Goal: Find specific page/section: Find specific page/section

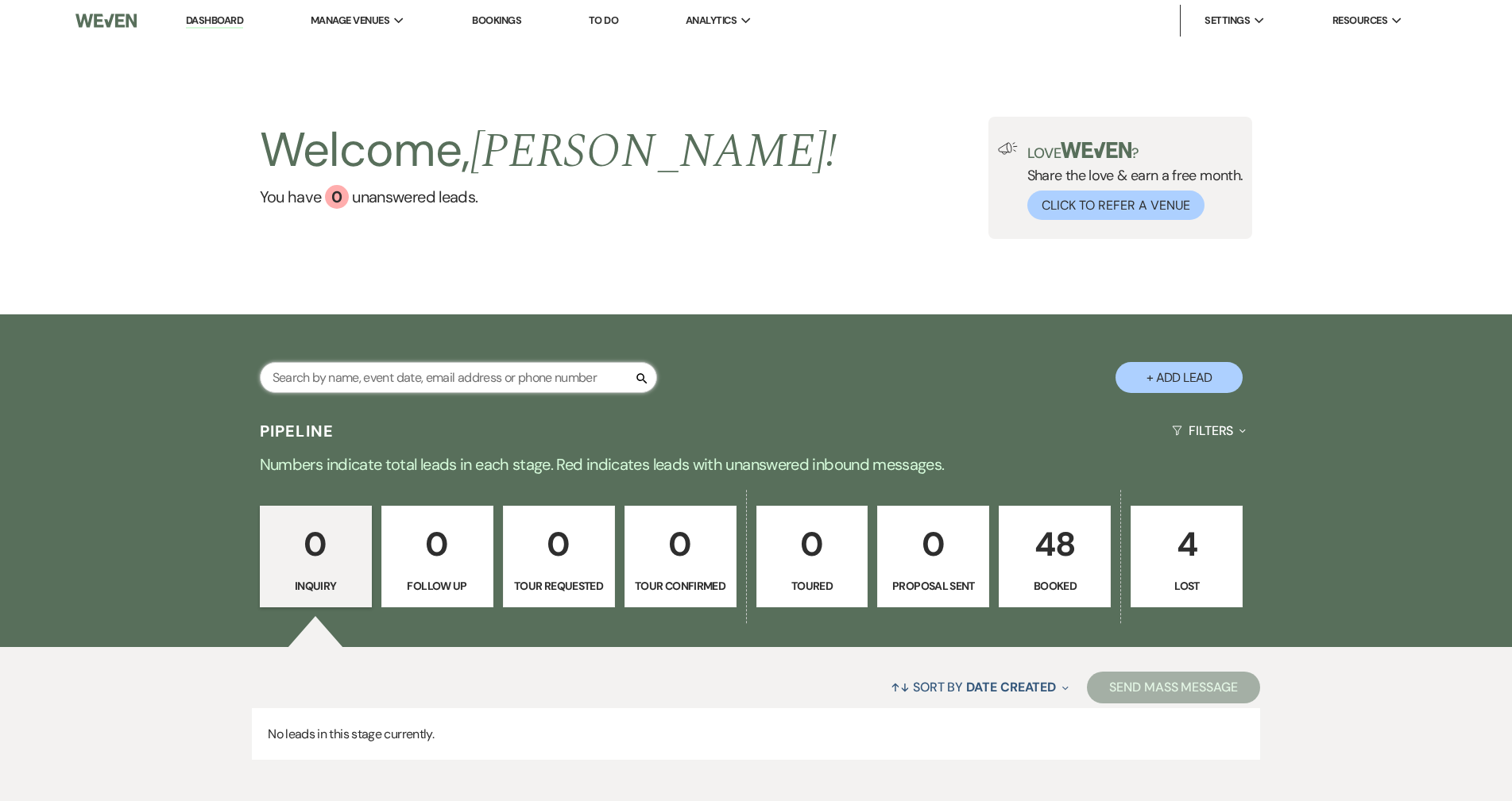
click at [424, 390] on input "text" at bounding box center [459, 378] width 398 height 31
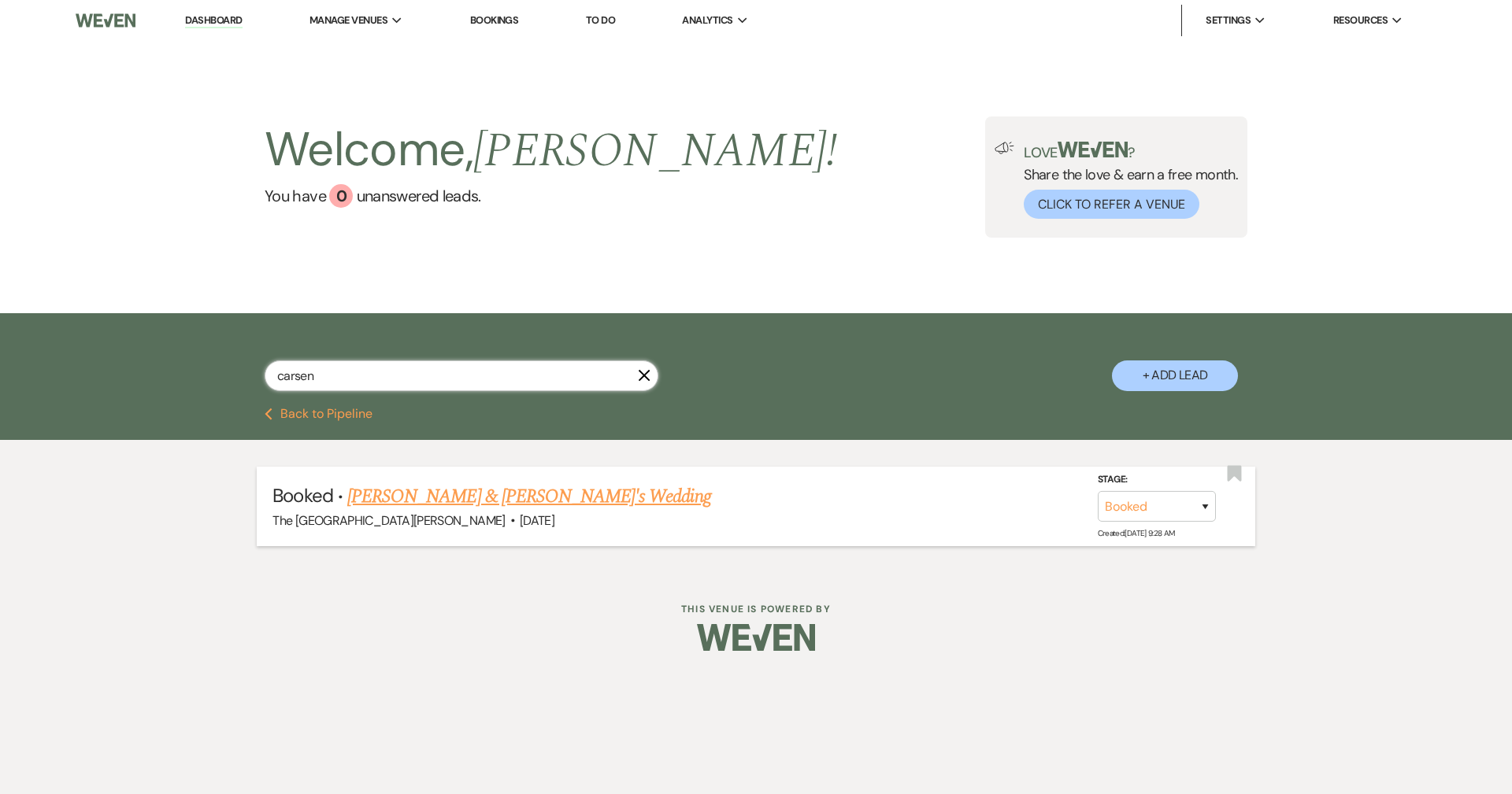
type input "carsen"
click at [466, 490] on link "[PERSON_NAME] & [PERSON_NAME]'s Wedding" at bounding box center [529, 496] width 363 height 29
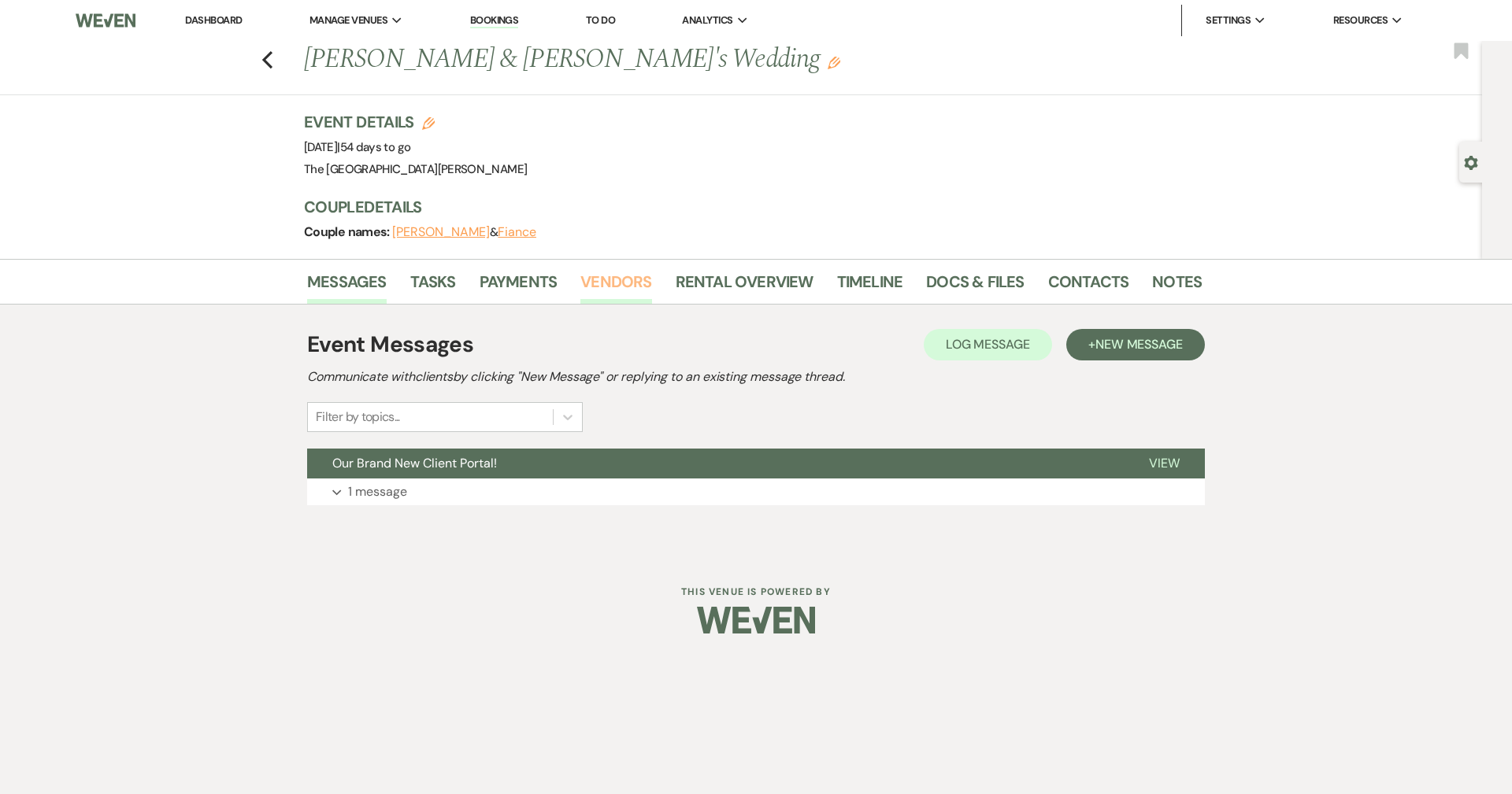
click at [613, 285] on link "Vendors" at bounding box center [616, 286] width 71 height 35
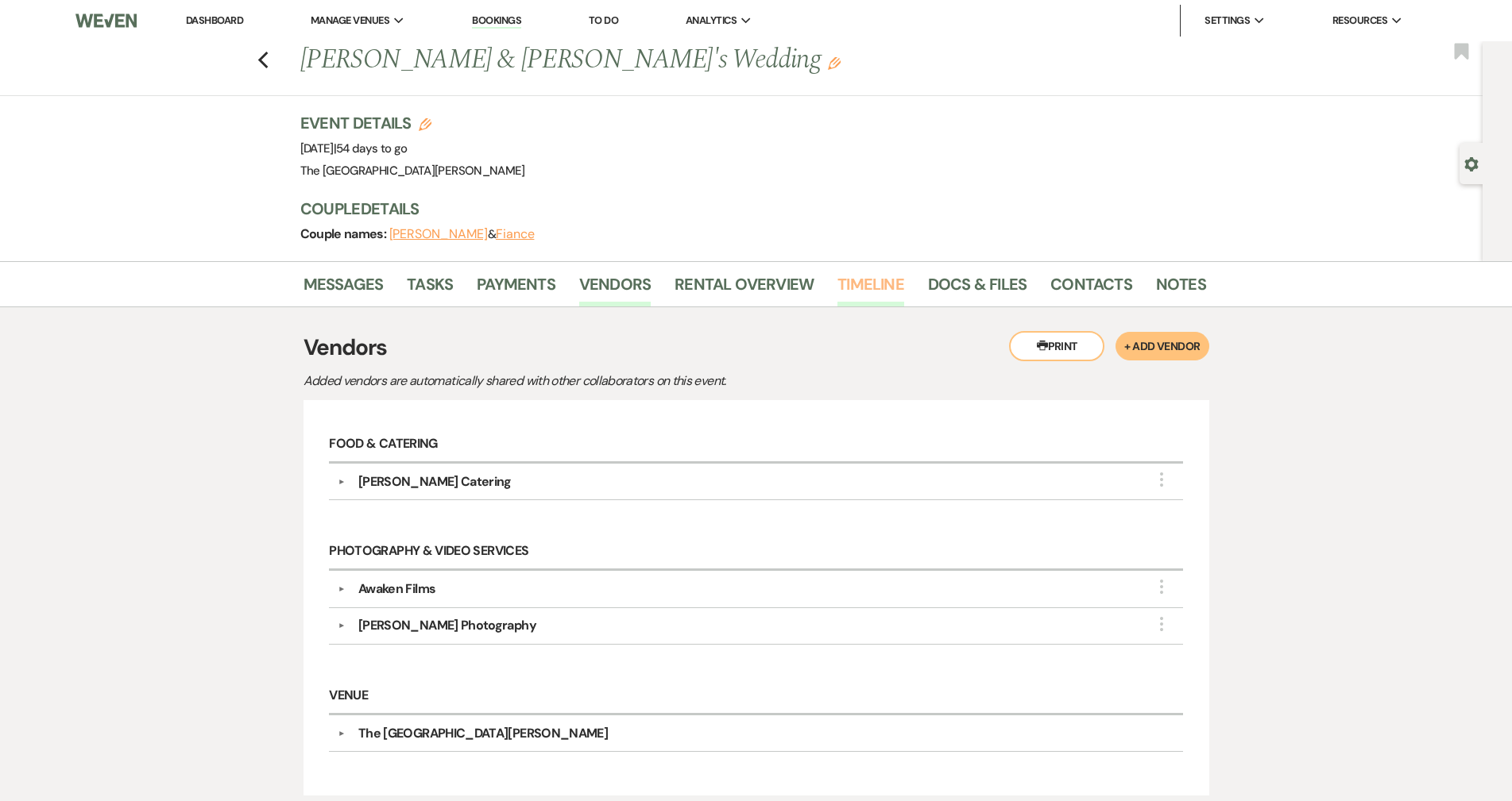
click at [865, 287] on link "Timeline" at bounding box center [870, 289] width 67 height 35
